Goal: Task Accomplishment & Management: Manage account settings

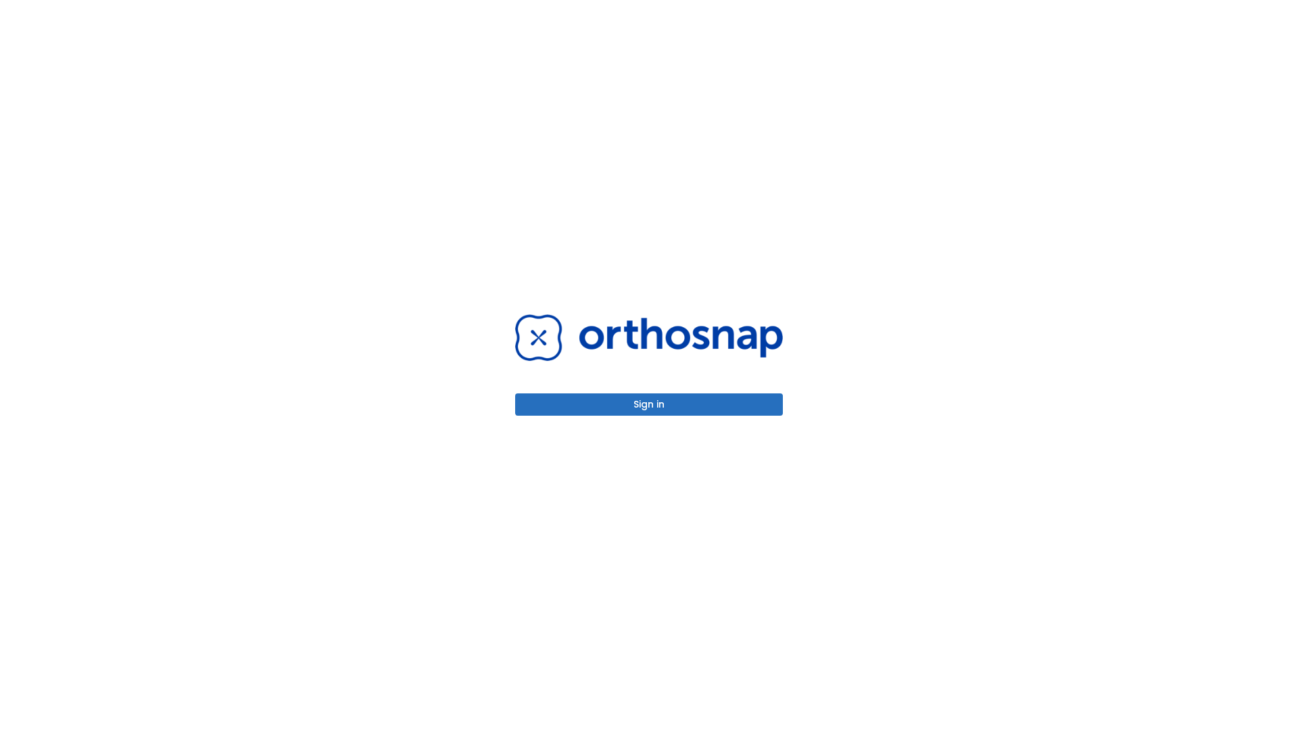
click at [649, 404] on button "Sign in" at bounding box center [649, 405] width 268 height 22
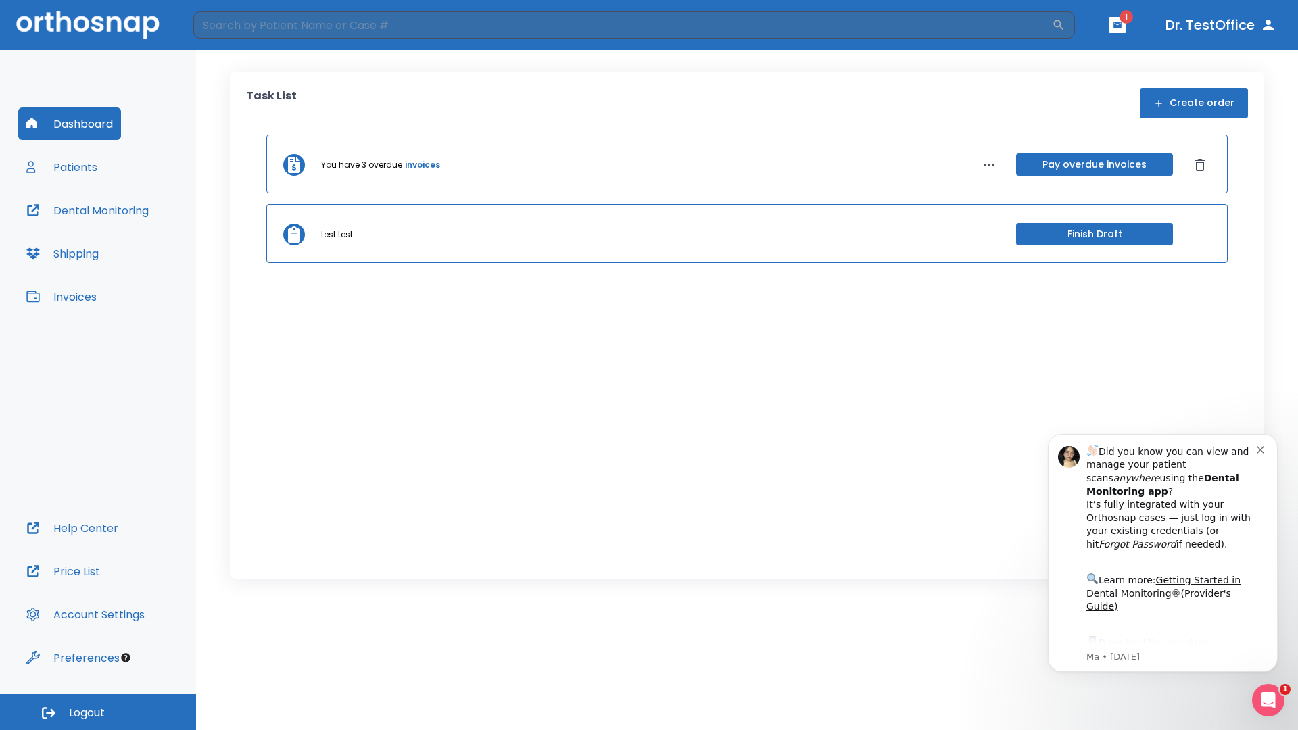
click at [98, 712] on span "Logout" at bounding box center [87, 713] width 36 height 15
